Goal: Task Accomplishment & Management: Use online tool/utility

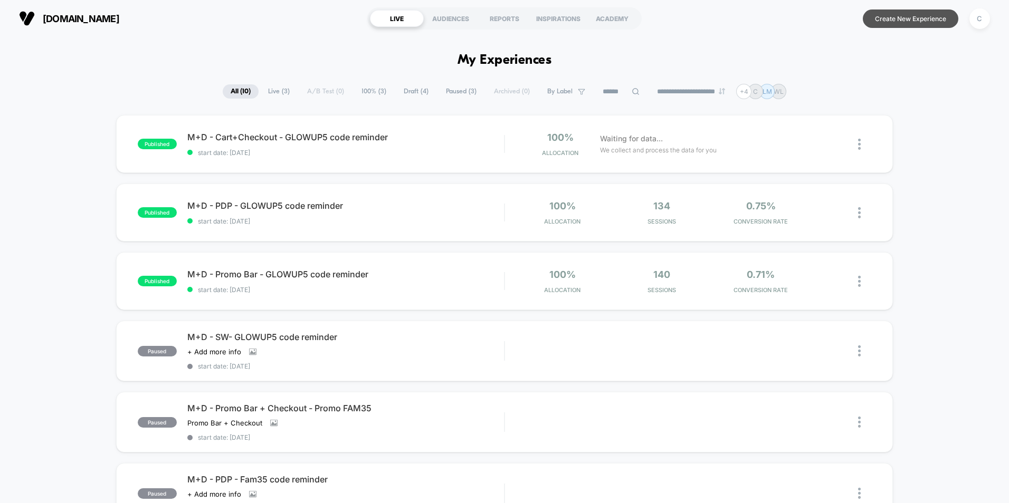
click at [662, 23] on button "Create New Experience" at bounding box center [911, 18] width 96 height 18
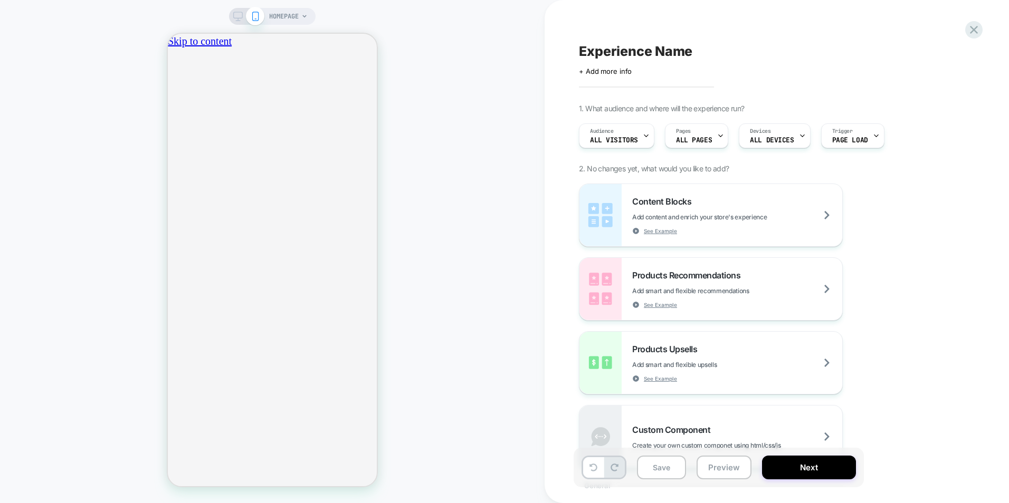
click at [172, 99] on icon "close" at bounding box center [172, 99] width 0 height 0
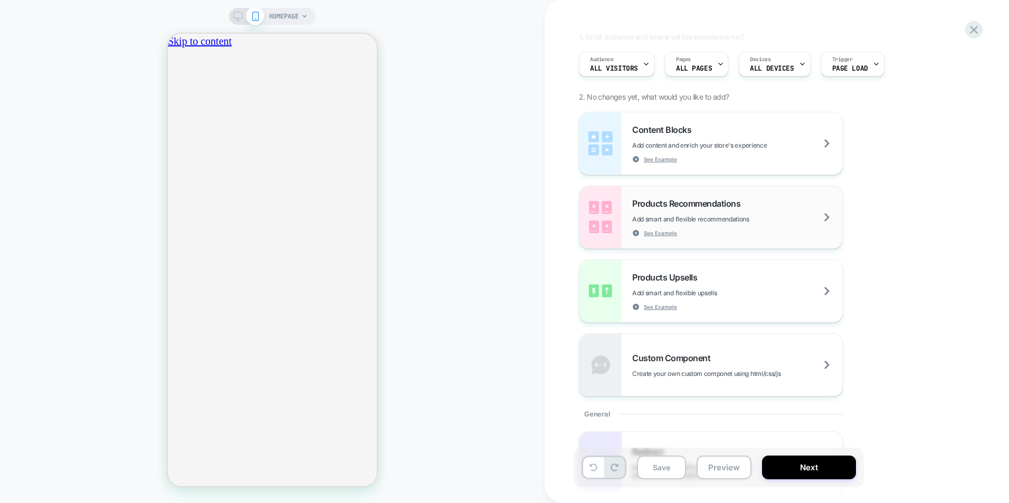
scroll to position [0, 0]
click at [662, 68] on span "ALL PAGES" at bounding box center [694, 68] width 36 height 7
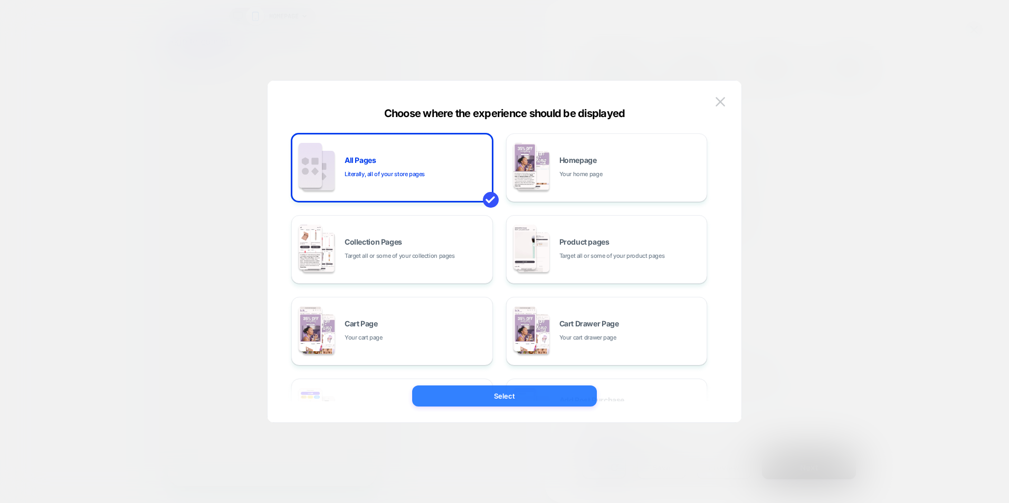
click at [488, 347] on button "Select" at bounding box center [504, 396] width 185 height 21
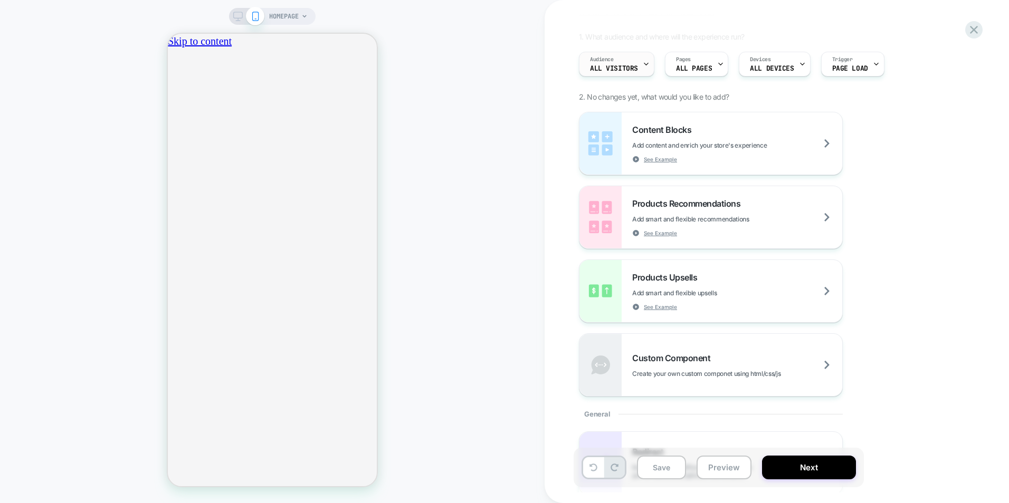
click at [643, 65] on icon at bounding box center [646, 64] width 7 height 7
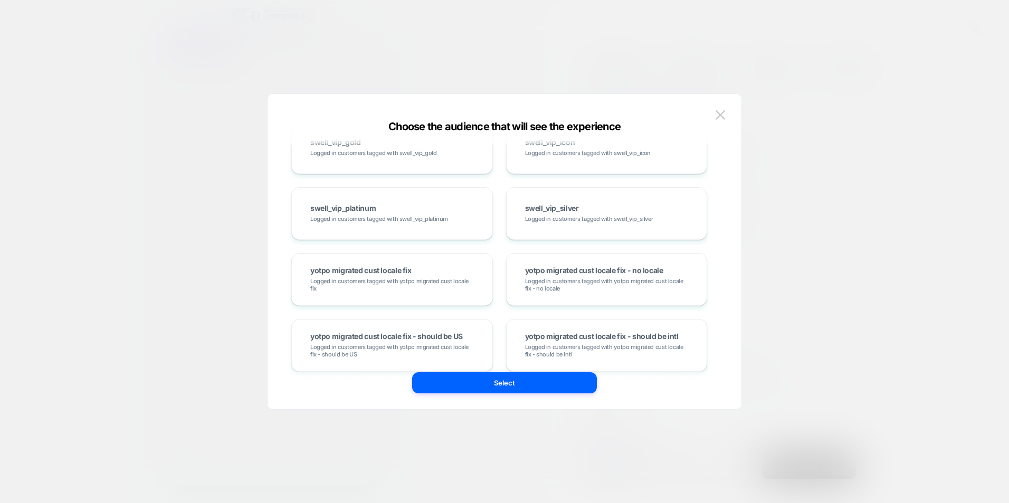
scroll to position [1609, 0]
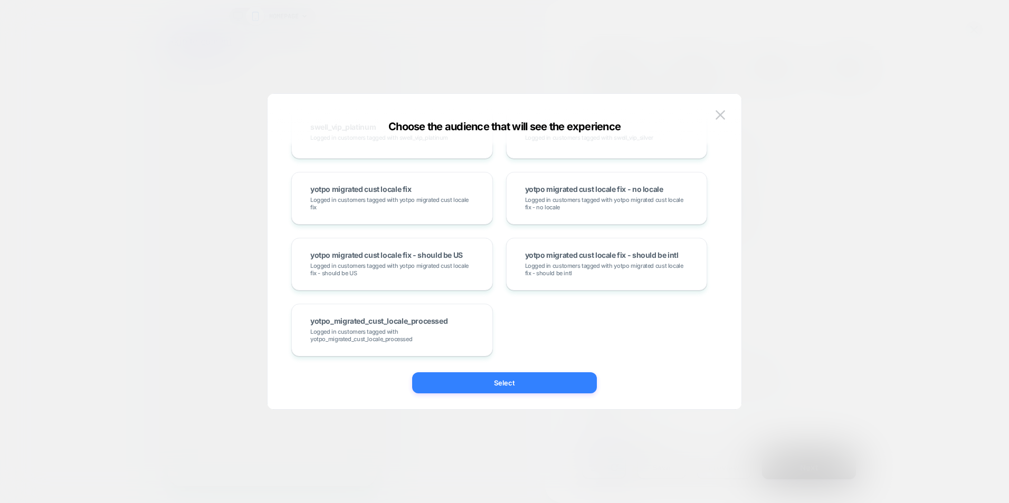
click at [506, 347] on button "Select" at bounding box center [504, 383] width 185 height 21
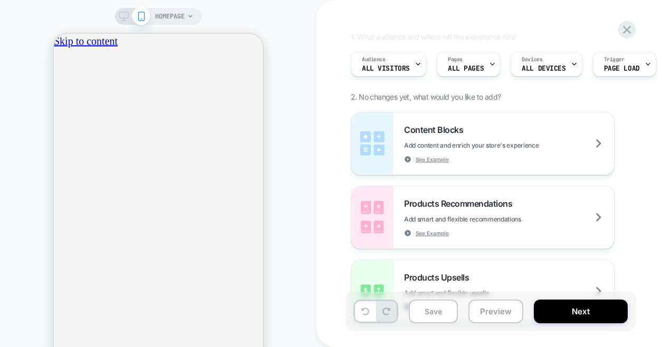
scroll to position [0, 0]
